Goal: Task Accomplishment & Management: Manage account settings

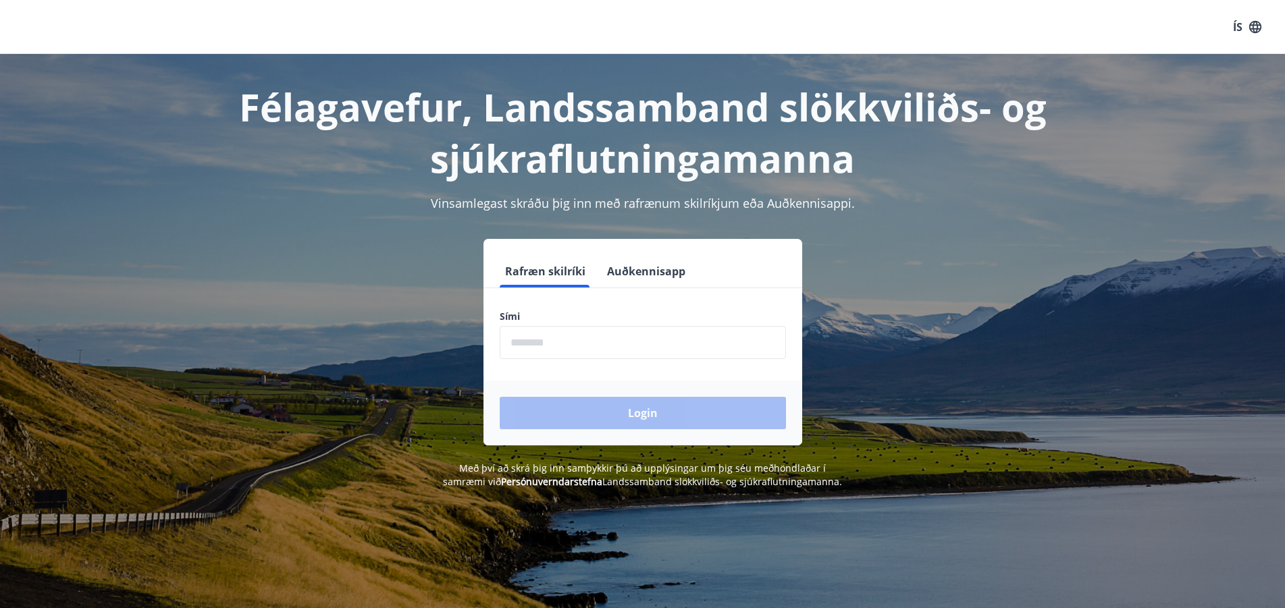
click at [533, 346] on input "phone" at bounding box center [643, 342] width 286 height 33
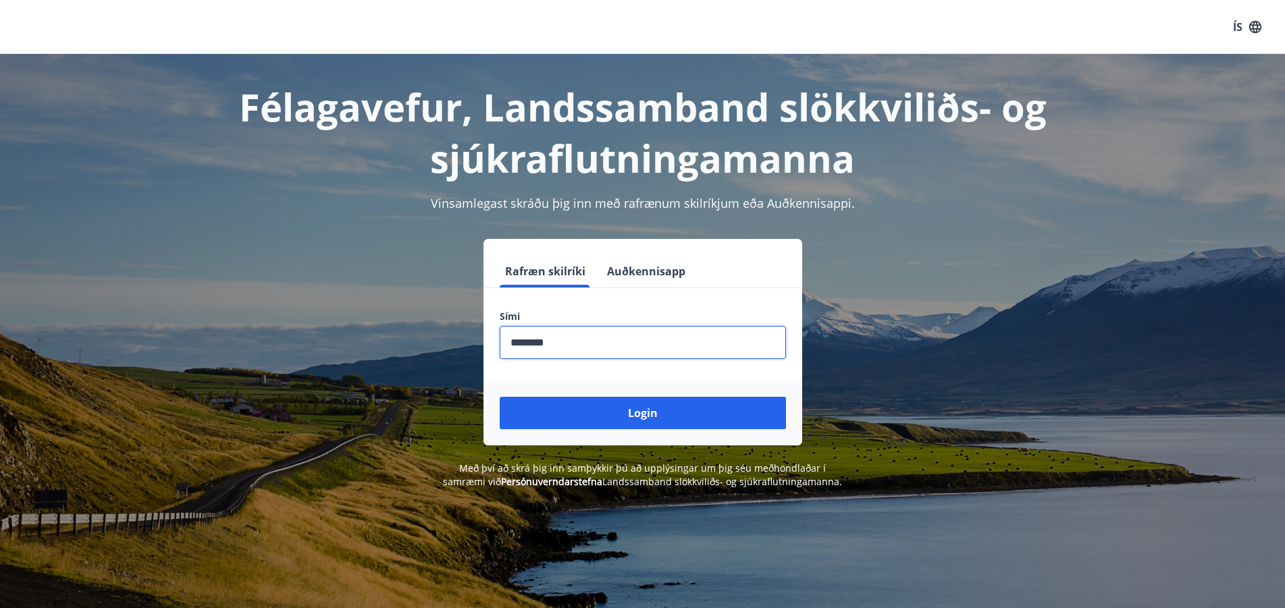
type input "********"
click at [500, 397] on button "Login" at bounding box center [643, 413] width 286 height 32
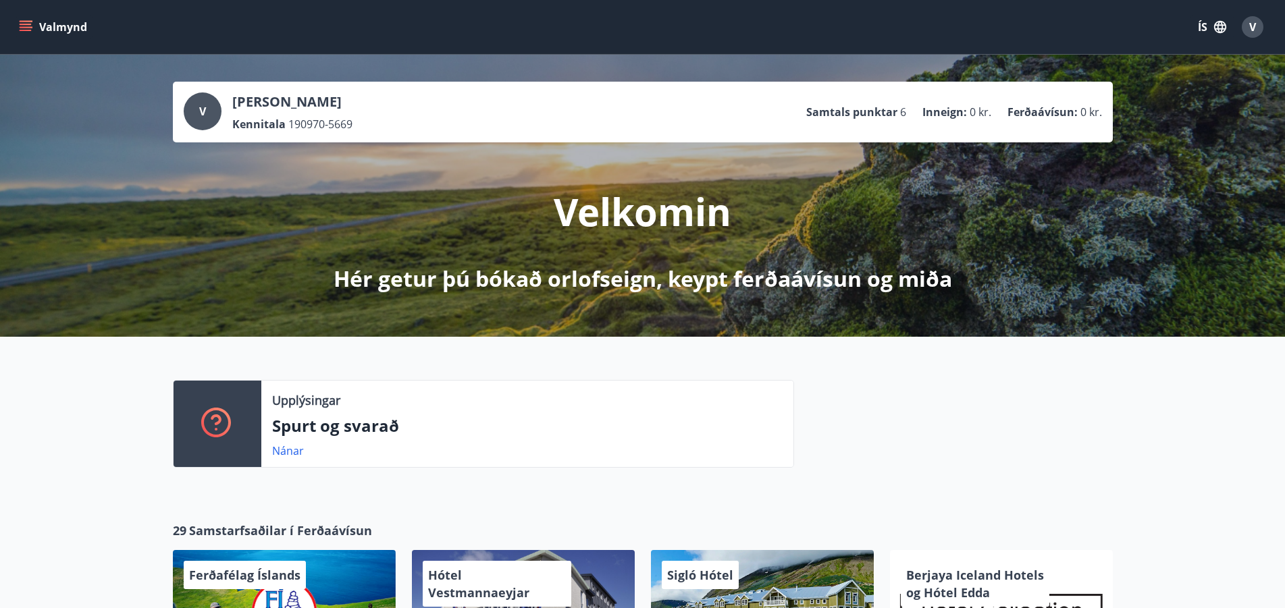
click at [201, 109] on span "V" at bounding box center [202, 111] width 7 height 15
click at [28, 20] on icon "menu" at bounding box center [26, 27] width 14 height 14
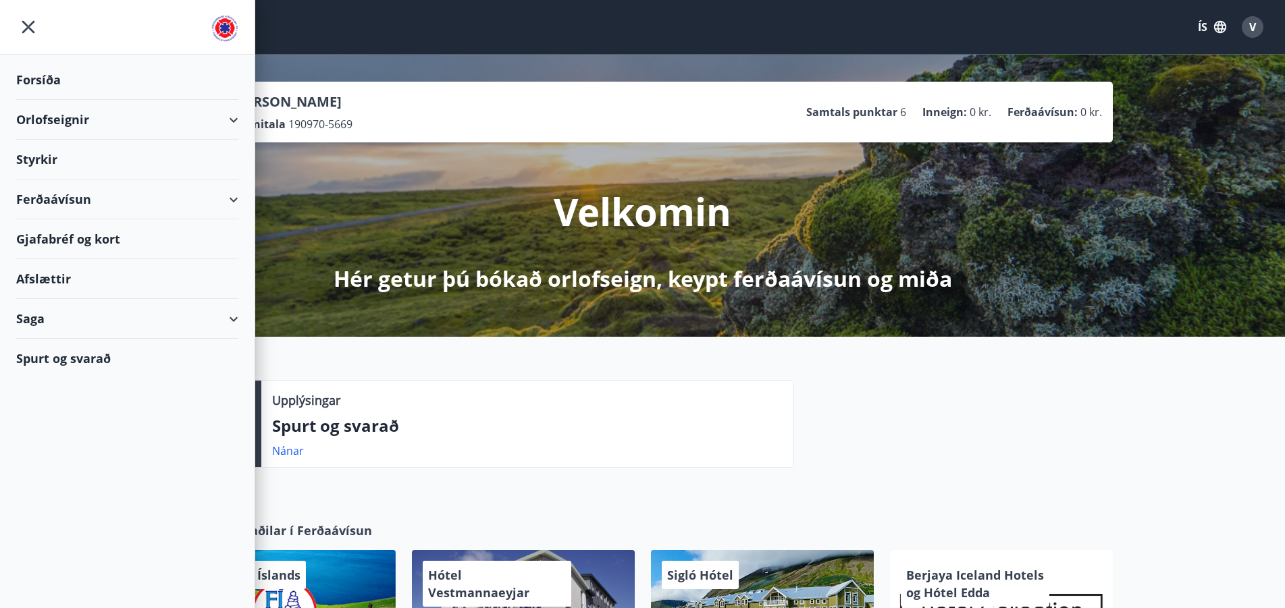
click at [233, 316] on div "Saga" at bounding box center [127, 319] width 222 height 40
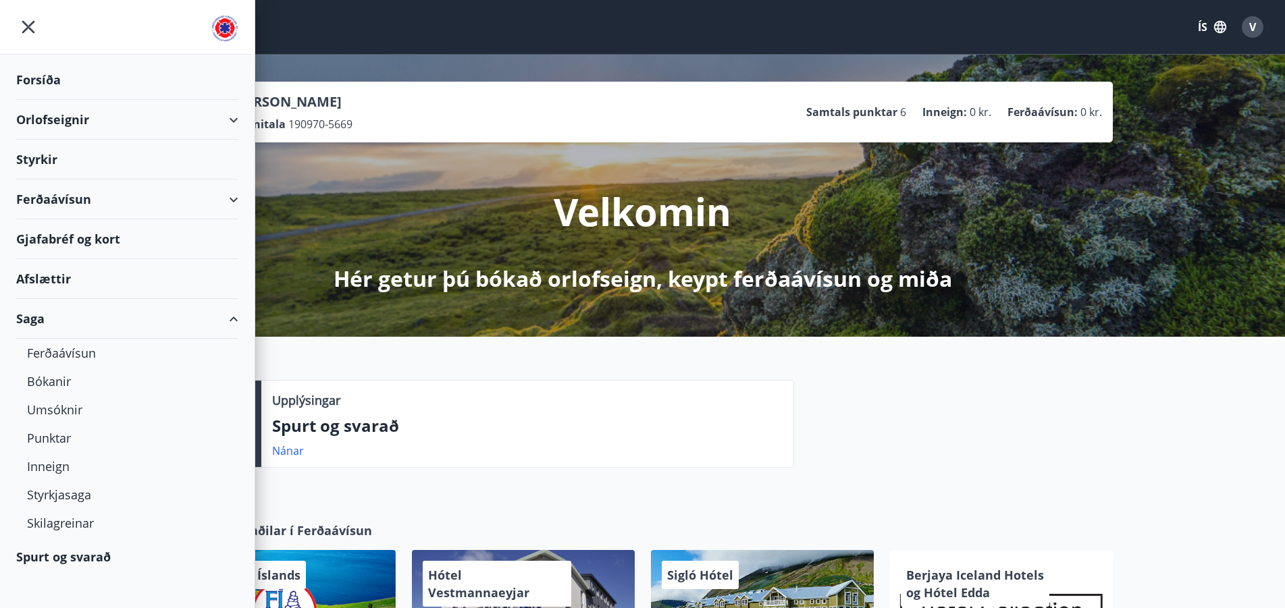
click at [234, 316] on div "Saga" at bounding box center [127, 319] width 222 height 40
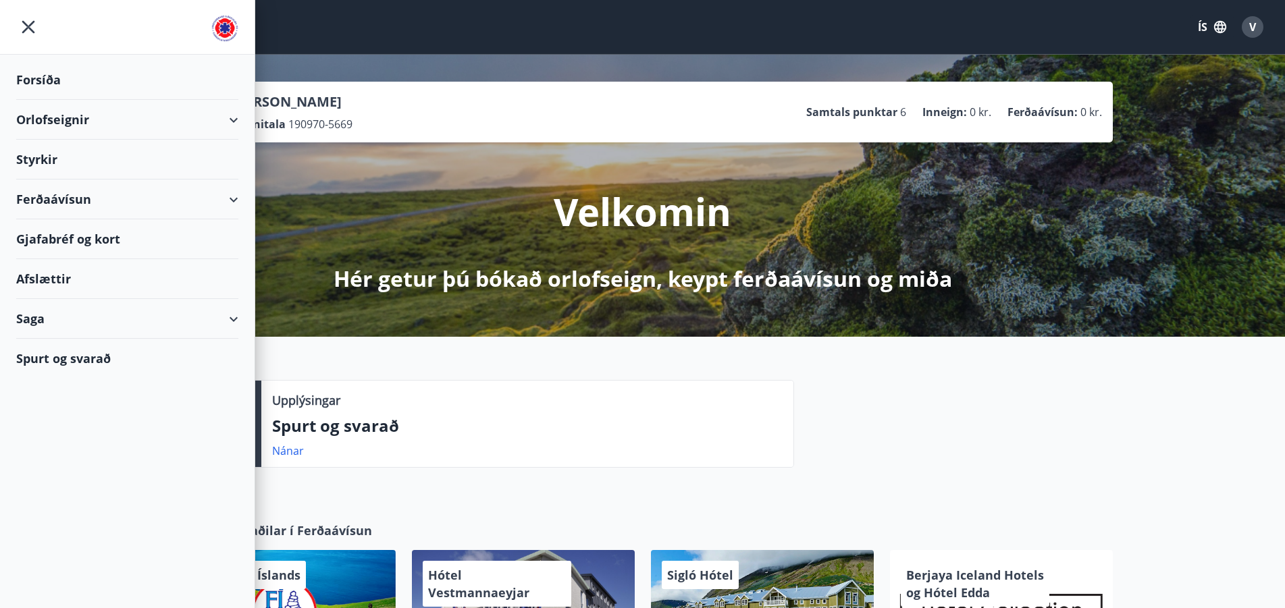
click at [32, 80] on div "Forsíða" at bounding box center [127, 80] width 222 height 40
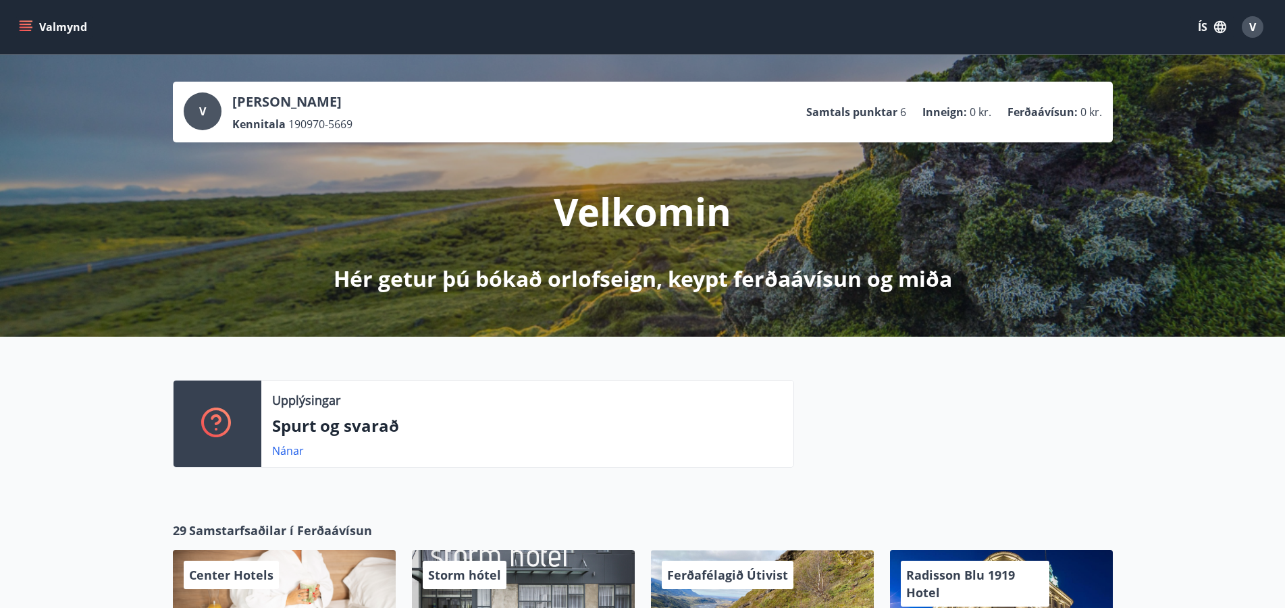
click at [1253, 26] on span "V" at bounding box center [1252, 27] width 7 height 15
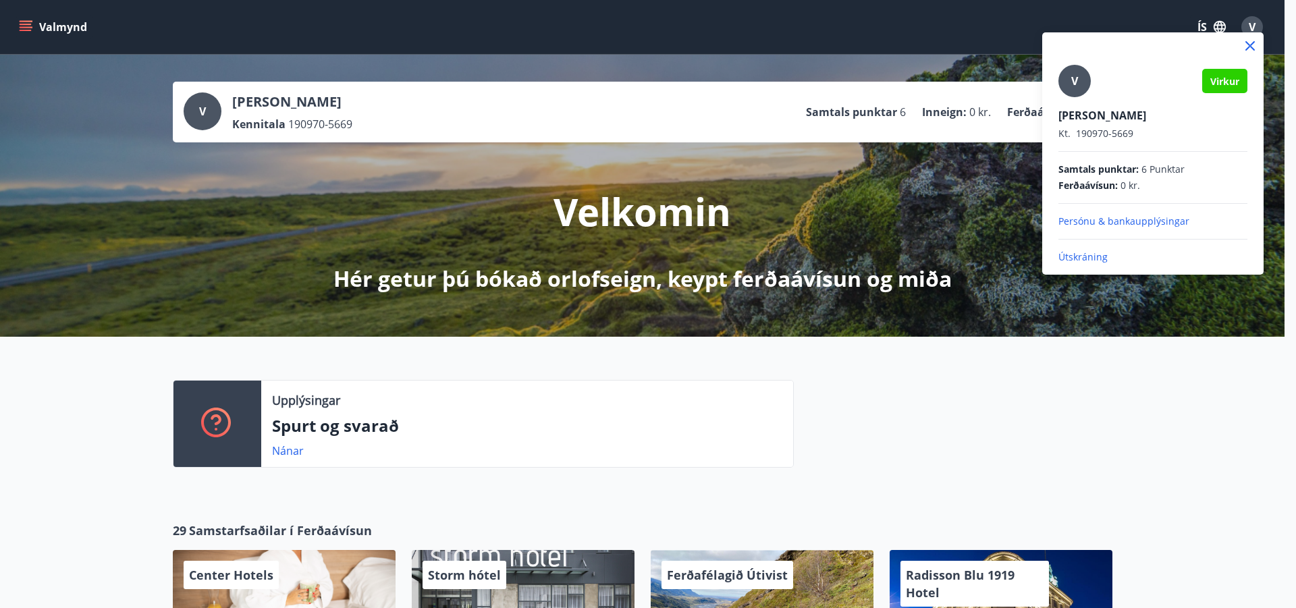
click at [28, 20] on div at bounding box center [648, 304] width 1296 height 608
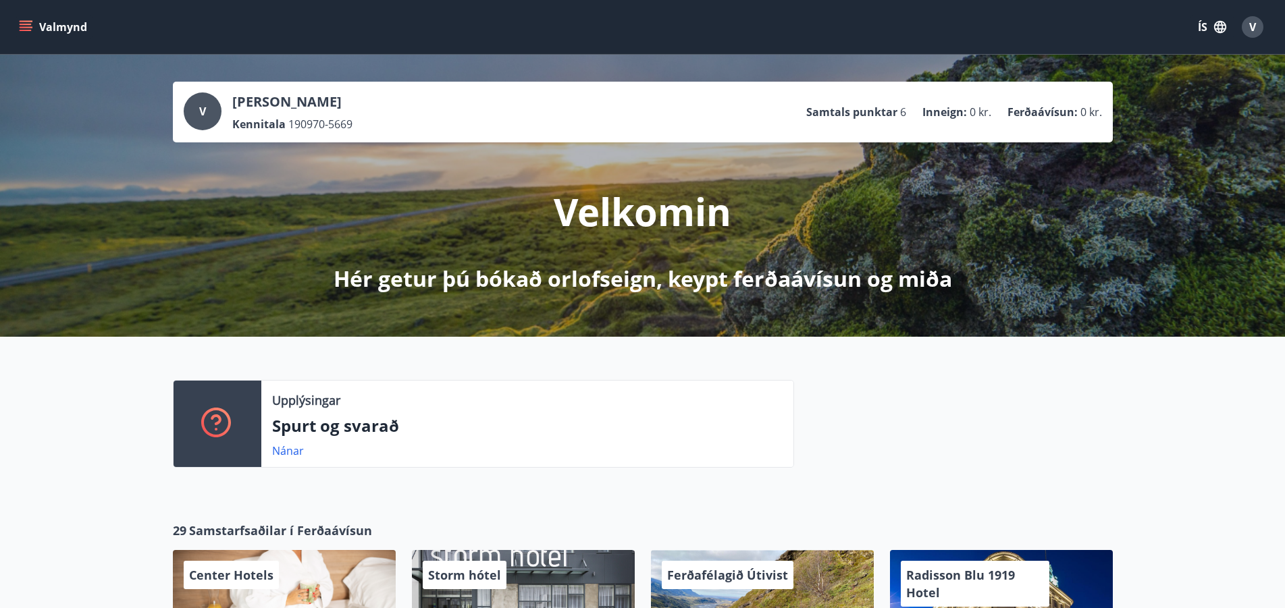
click at [28, 20] on button "Valmynd" at bounding box center [54, 27] width 76 height 24
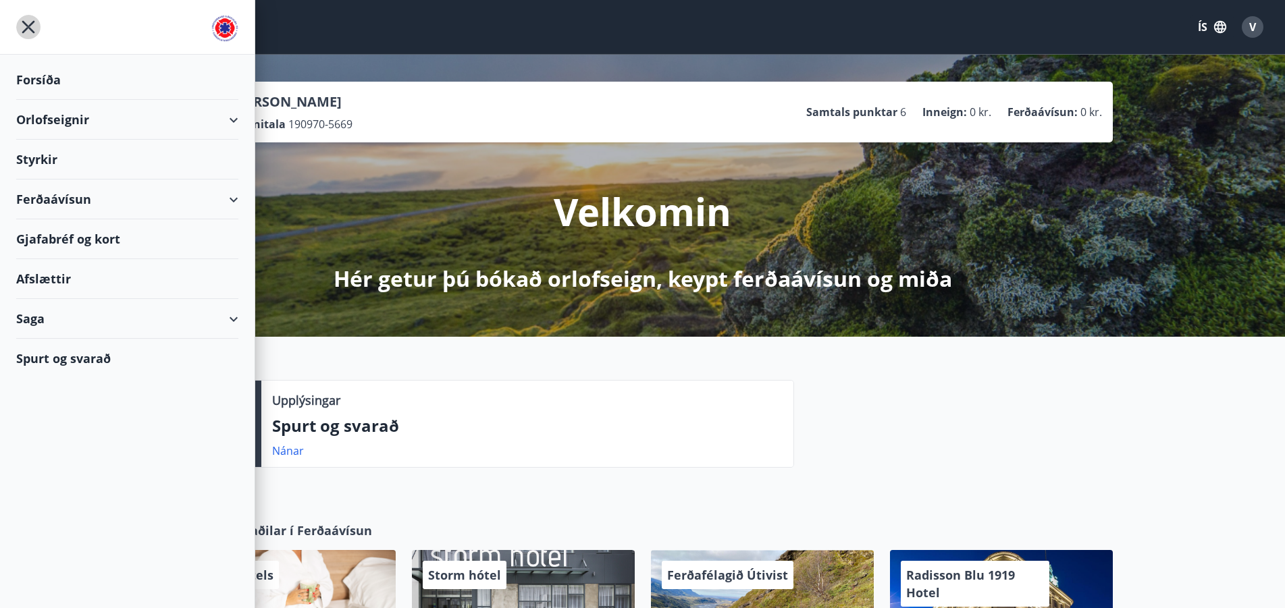
click at [28, 28] on icon "menu" at bounding box center [28, 27] width 24 height 24
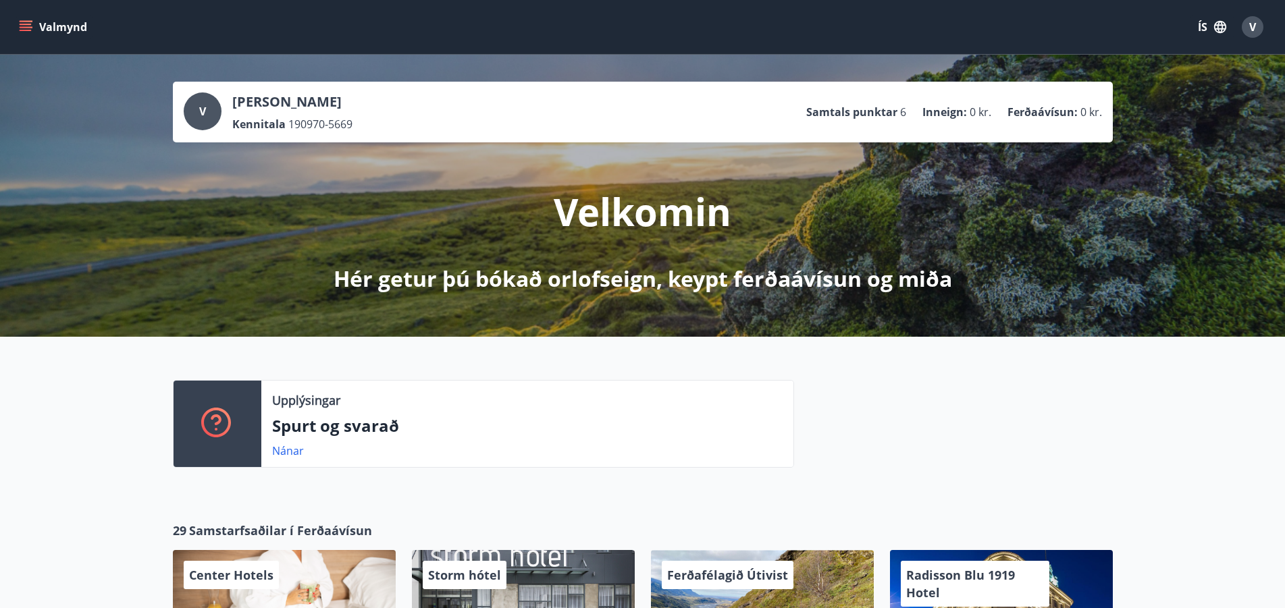
click at [1250, 27] on span "V" at bounding box center [1252, 27] width 7 height 15
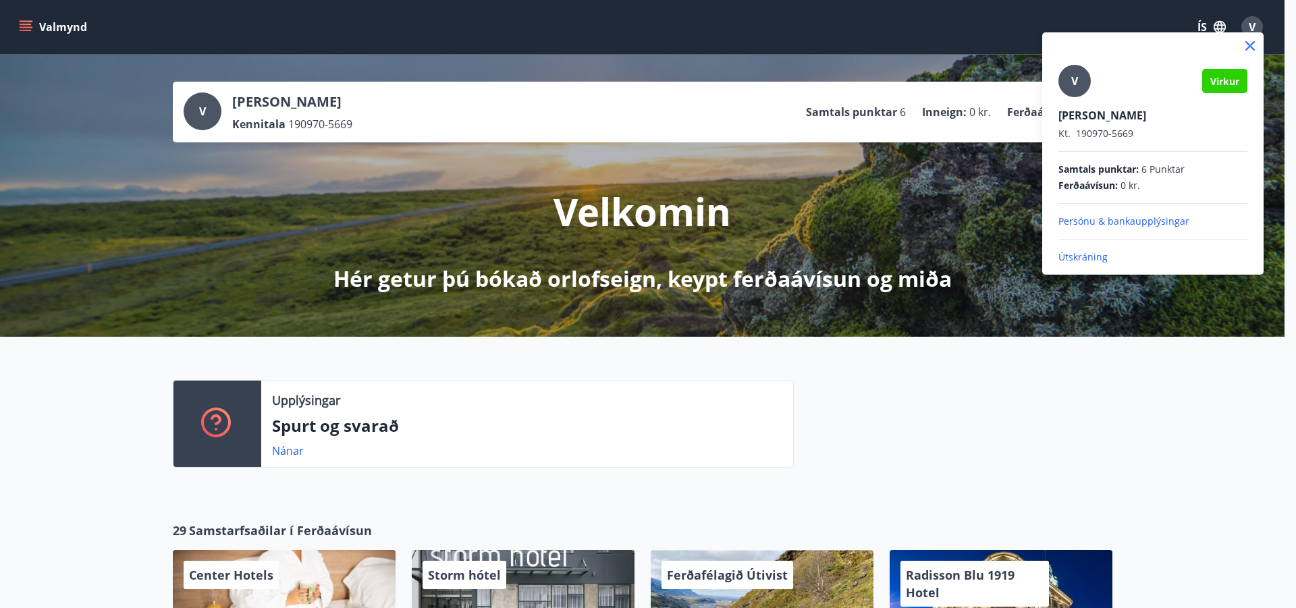
click at [1078, 259] on p "Útskráning" at bounding box center [1153, 258] width 189 height 14
